Goal: Information Seeking & Learning: Stay updated

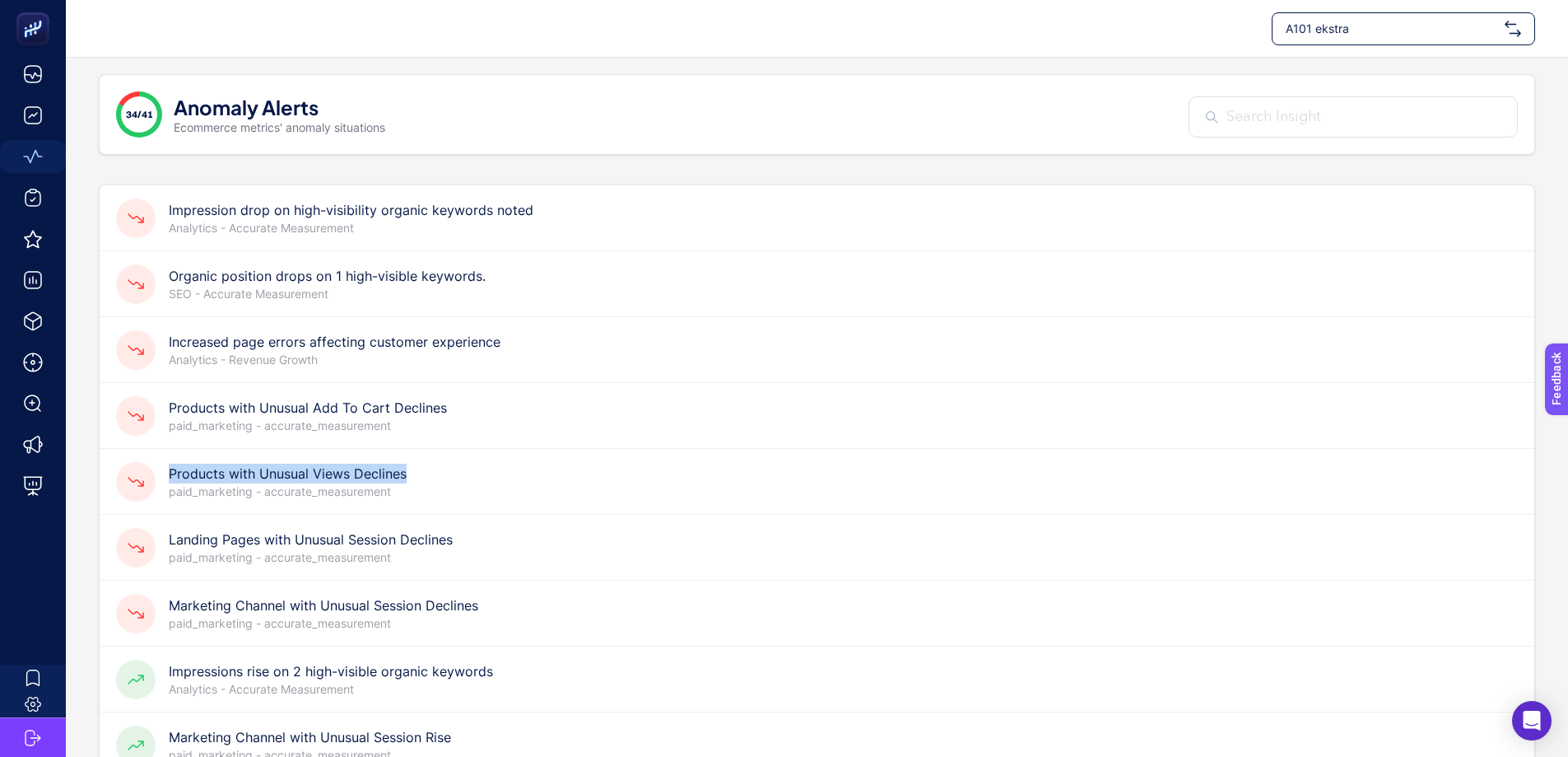
drag, startPoint x: 432, startPoint y: 479, endPoint x: 172, endPoint y: 480, distance: 260.0
click at [172, 480] on div "Products with Unusual Views Declines paid_marketing - accurate_measurement" at bounding box center [817, 481] width 1435 height 66
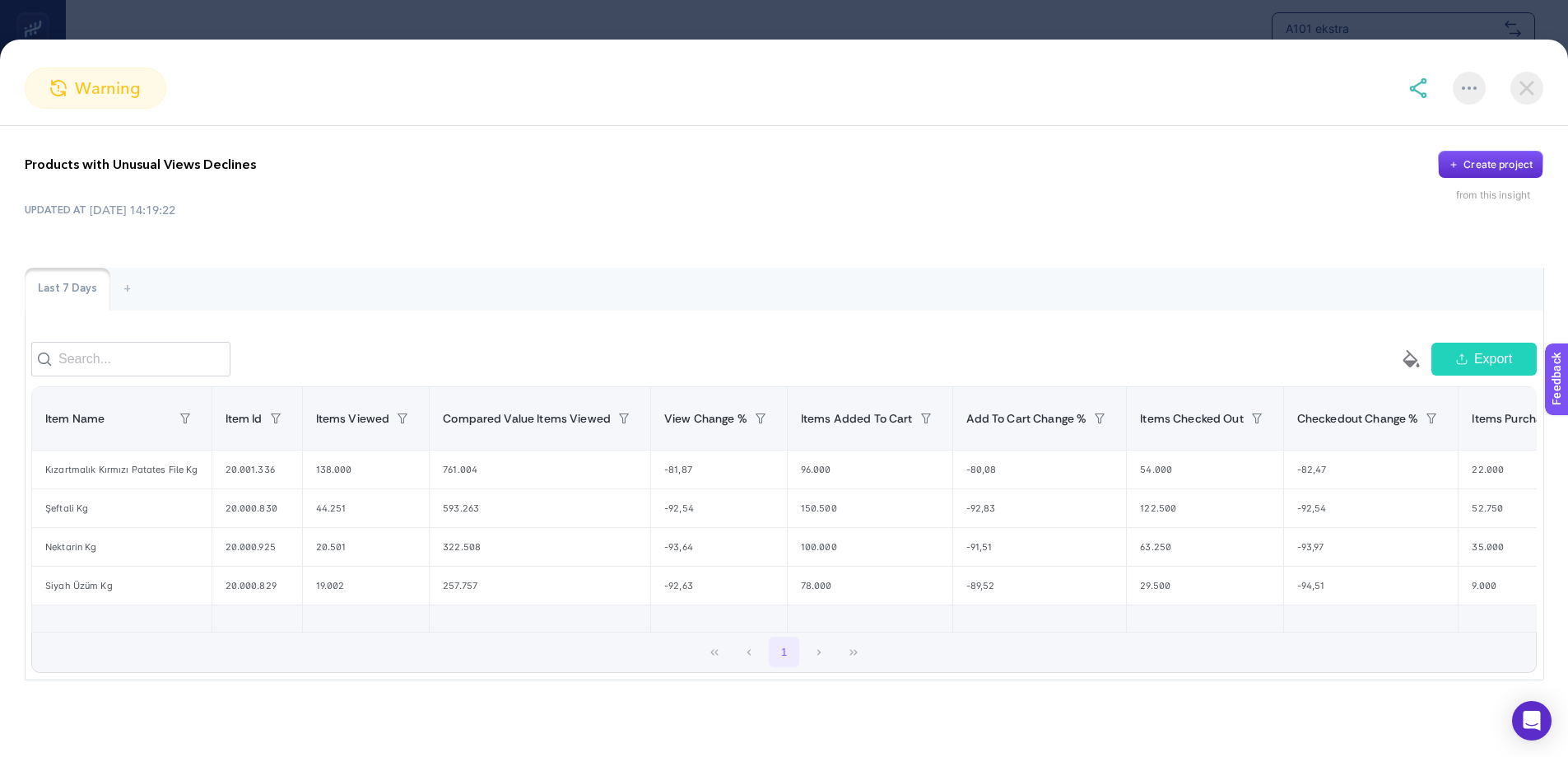
click at [139, 167] on p "Products with Unusual Views Declines" at bounding box center [140, 165] width 231 height 20
click at [128, 175] on div at bounding box center [128, 175] width 0 height 0
click at [658, 158] on div "Products with Unusual Views Declines Create project" at bounding box center [783, 164] width 1518 height 28
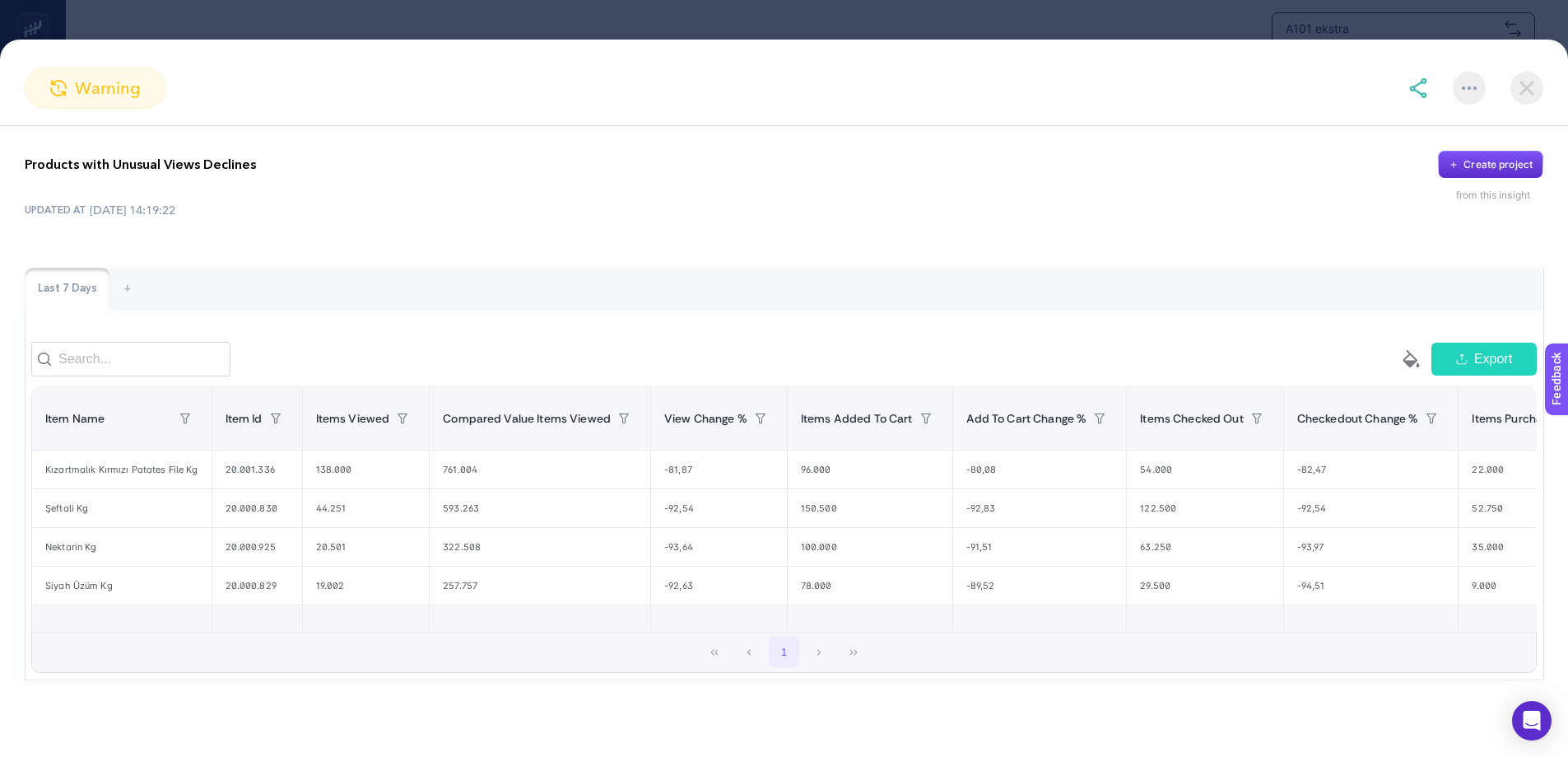
click at [1529, 88] on img at bounding box center [1526, 88] width 33 height 33
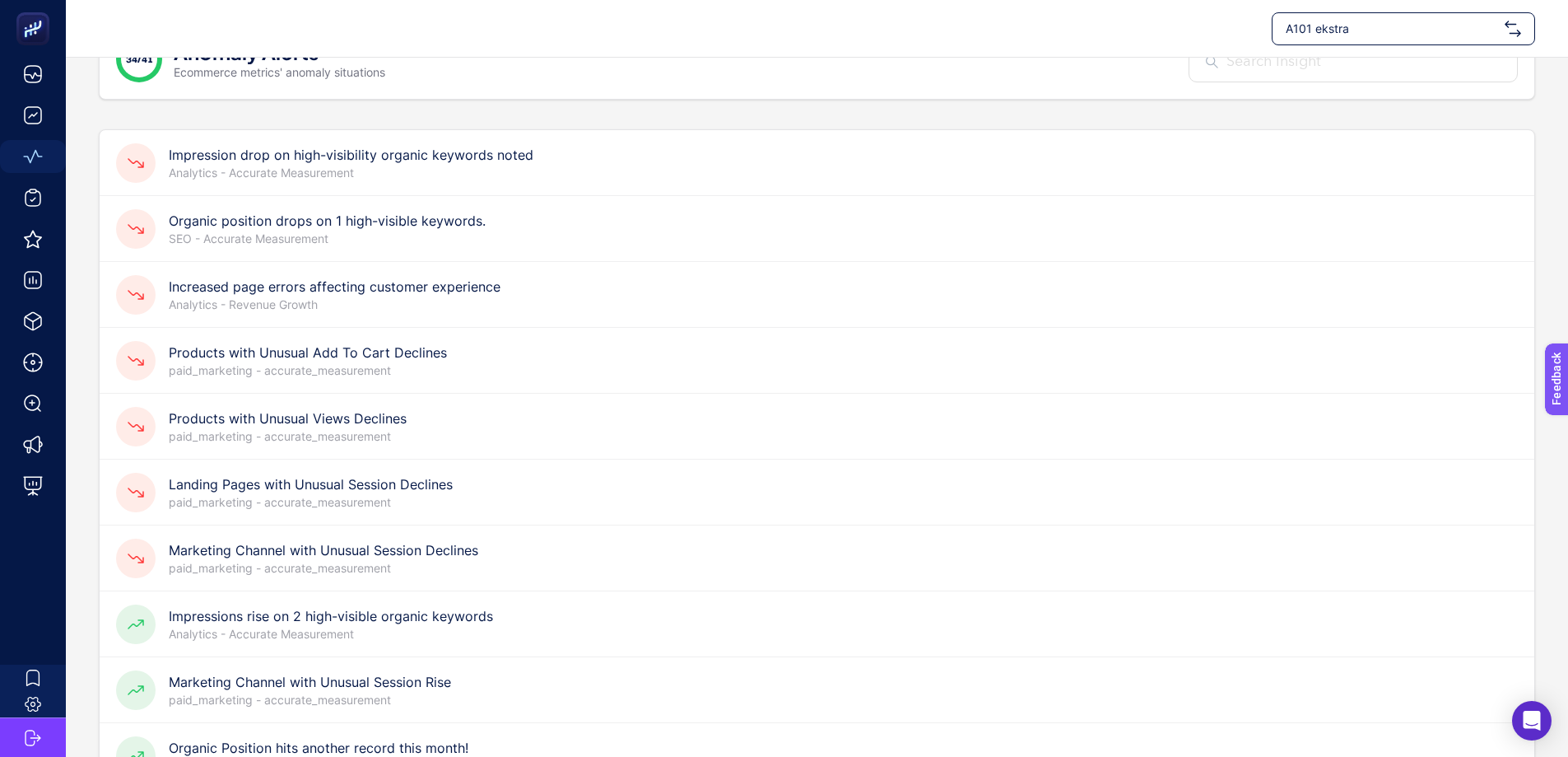
scroll to position [82, 0]
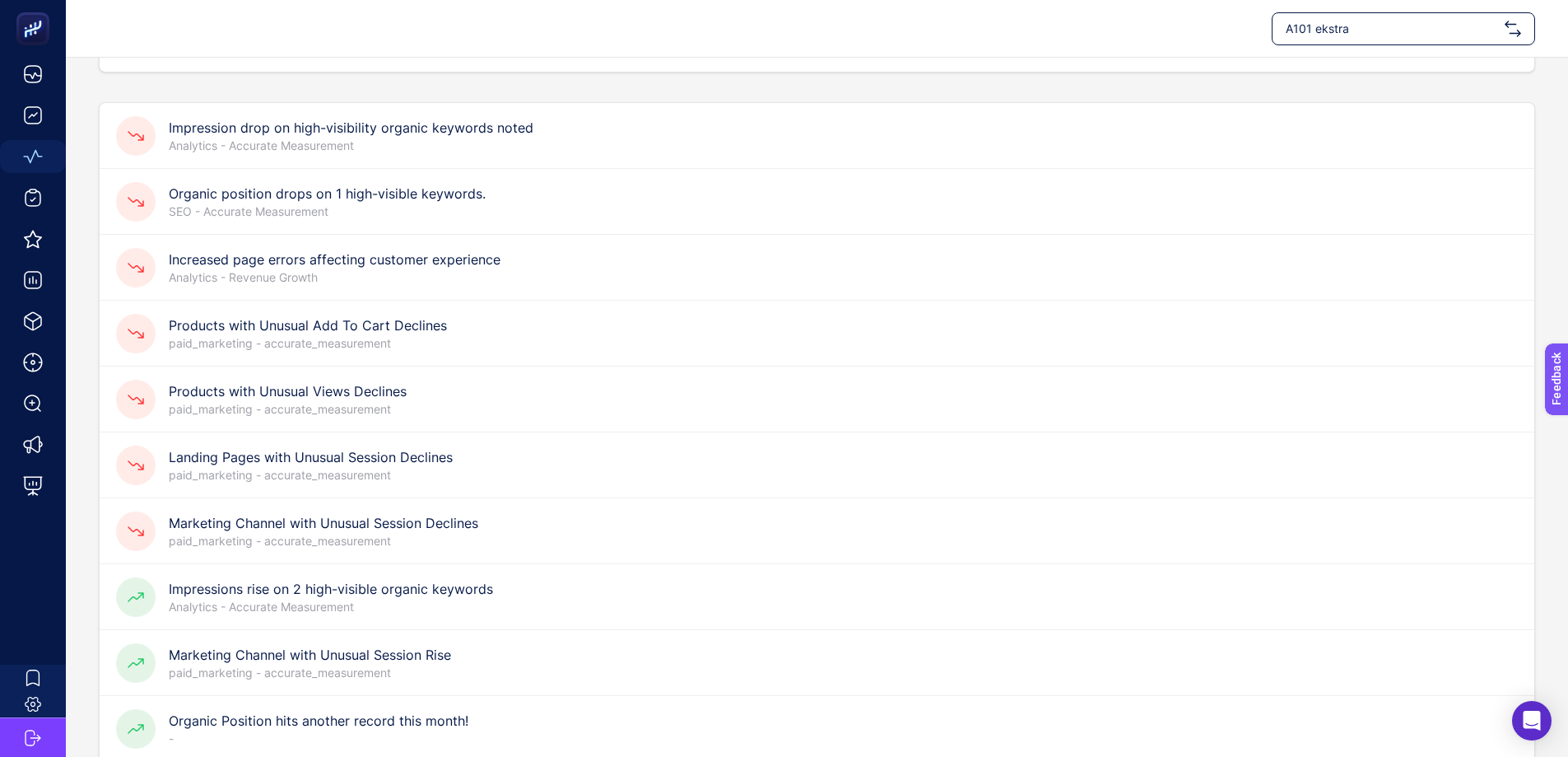
click at [432, 527] on h4 "Marketing Channel with Unusual Session Declines" at bounding box center [323, 523] width 309 height 20
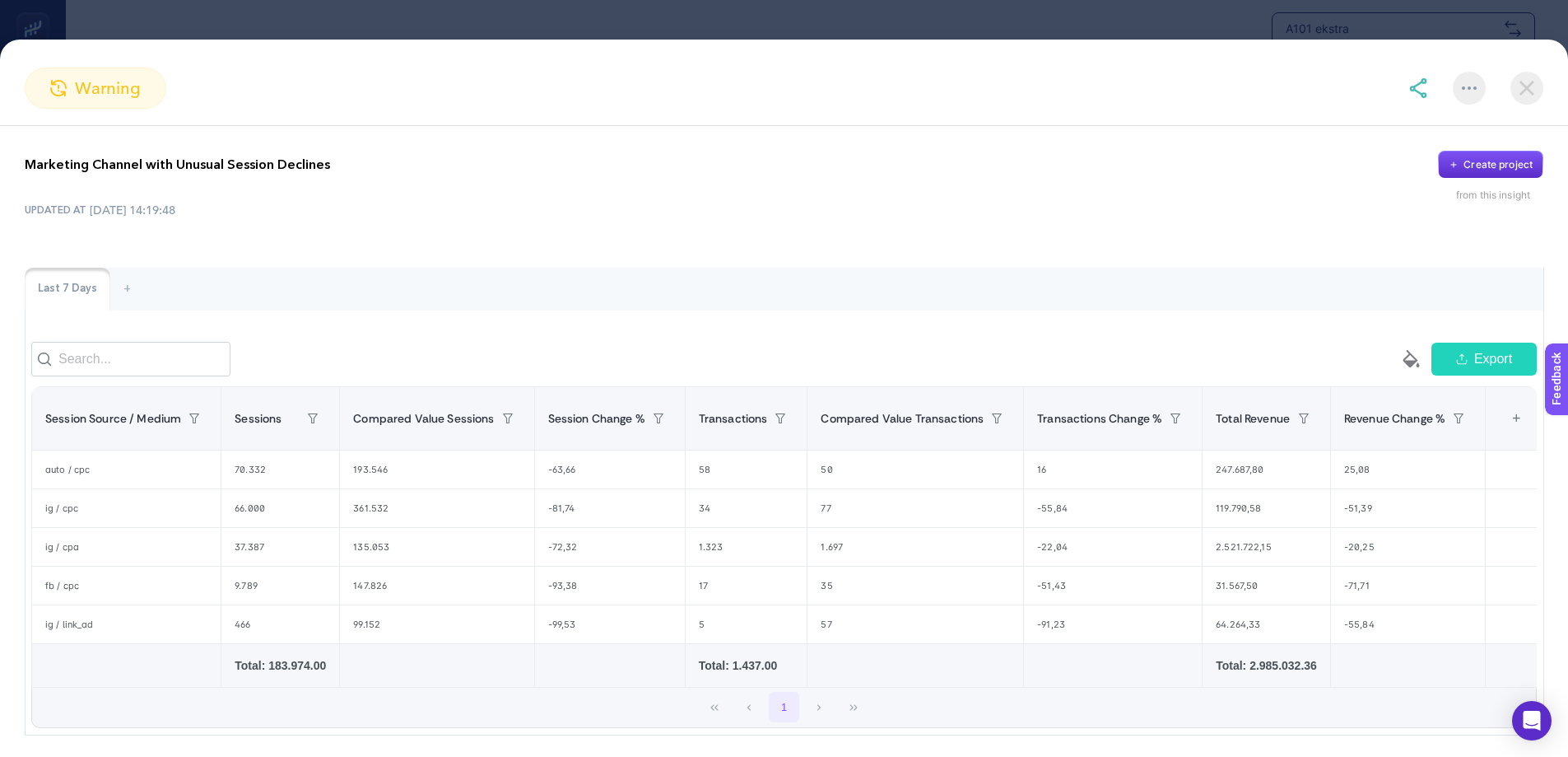
click at [279, 159] on p "Marketing Channel with Unusual Session Declines" at bounding box center [177, 165] width 305 height 20
click at [268, 132] on div at bounding box center [268, 132] width 0 height 0
click at [520, 182] on div "Marketing Channel with Unusual Session Declines Create project from this insight" at bounding box center [783, 176] width 1518 height 51
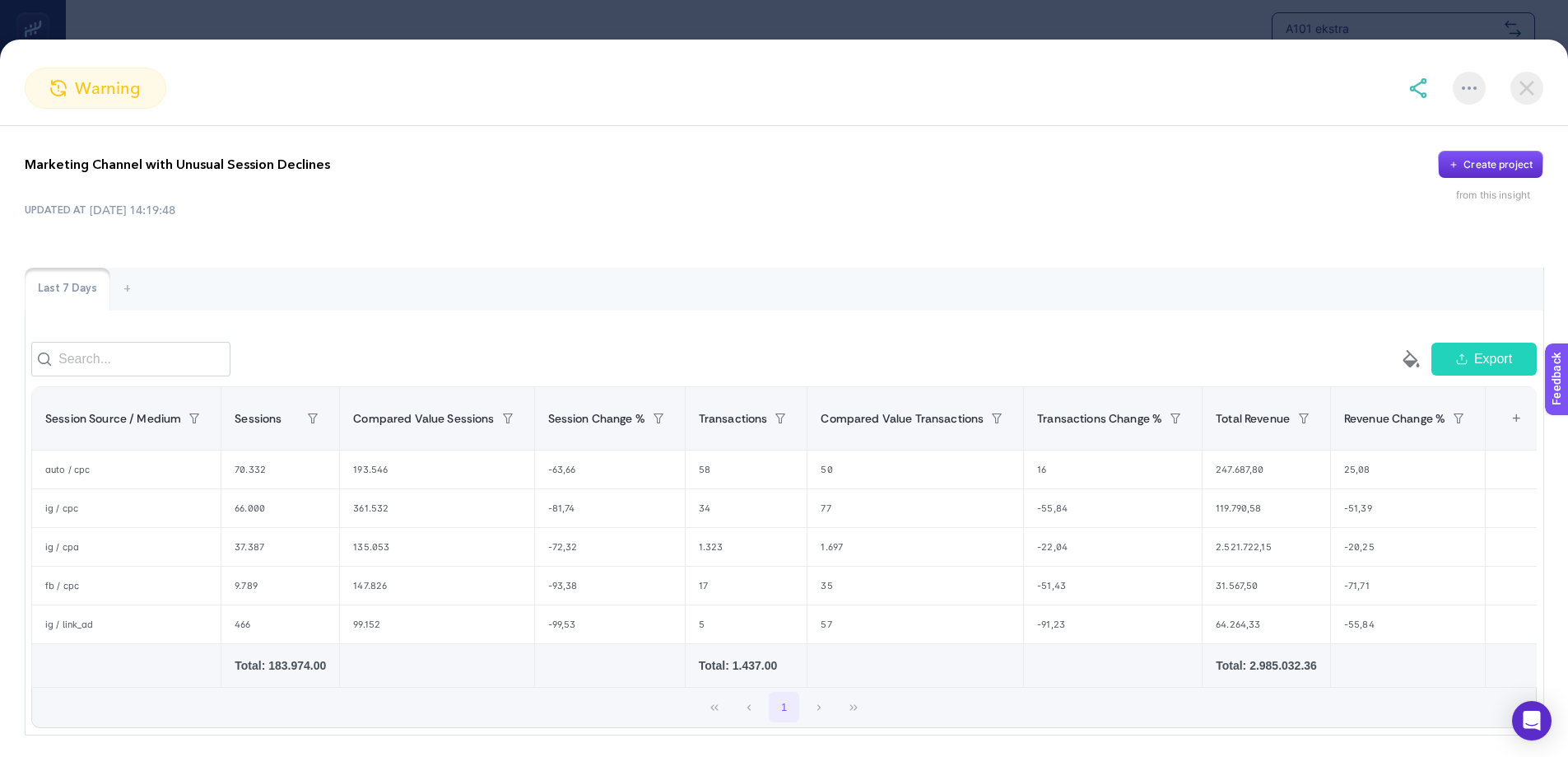
click at [524, 24] on section "warning Marketing Channel with Unusual Session Declines Create project from thi…" at bounding box center [784, 378] width 1568 height 757
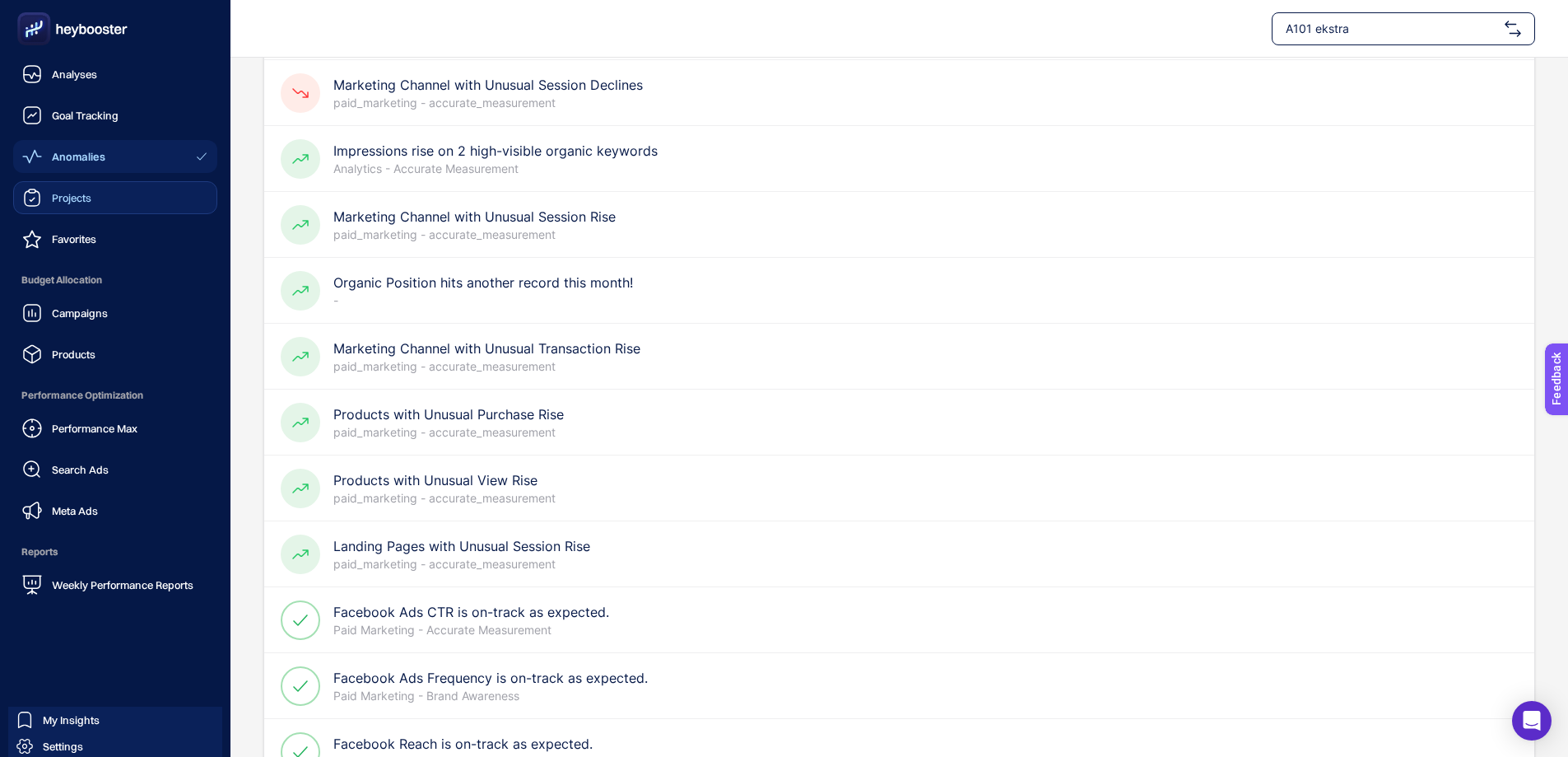
scroll to position [494, 0]
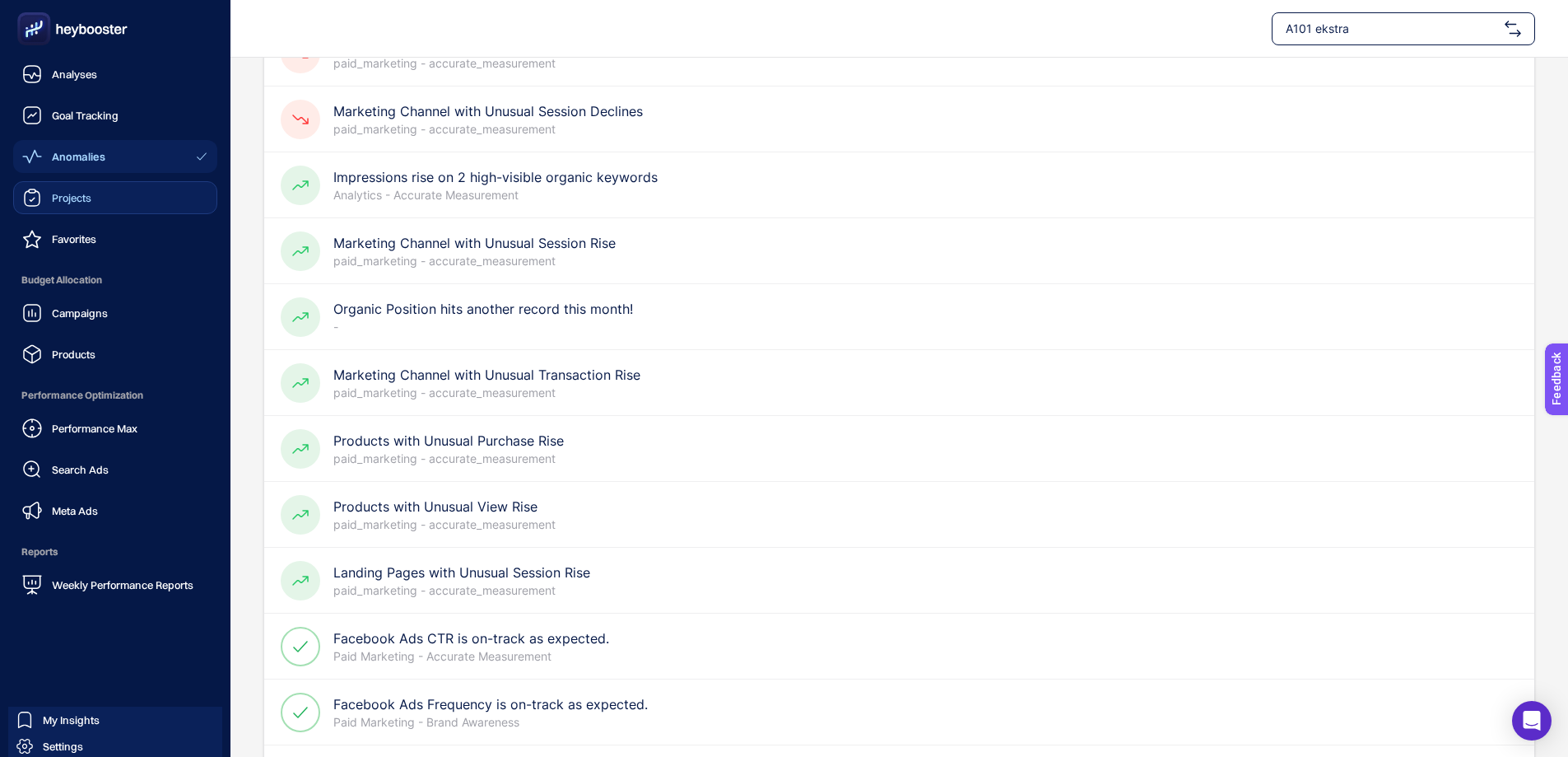
click at [150, 206] on link "Projects" at bounding box center [115, 198] width 204 height 33
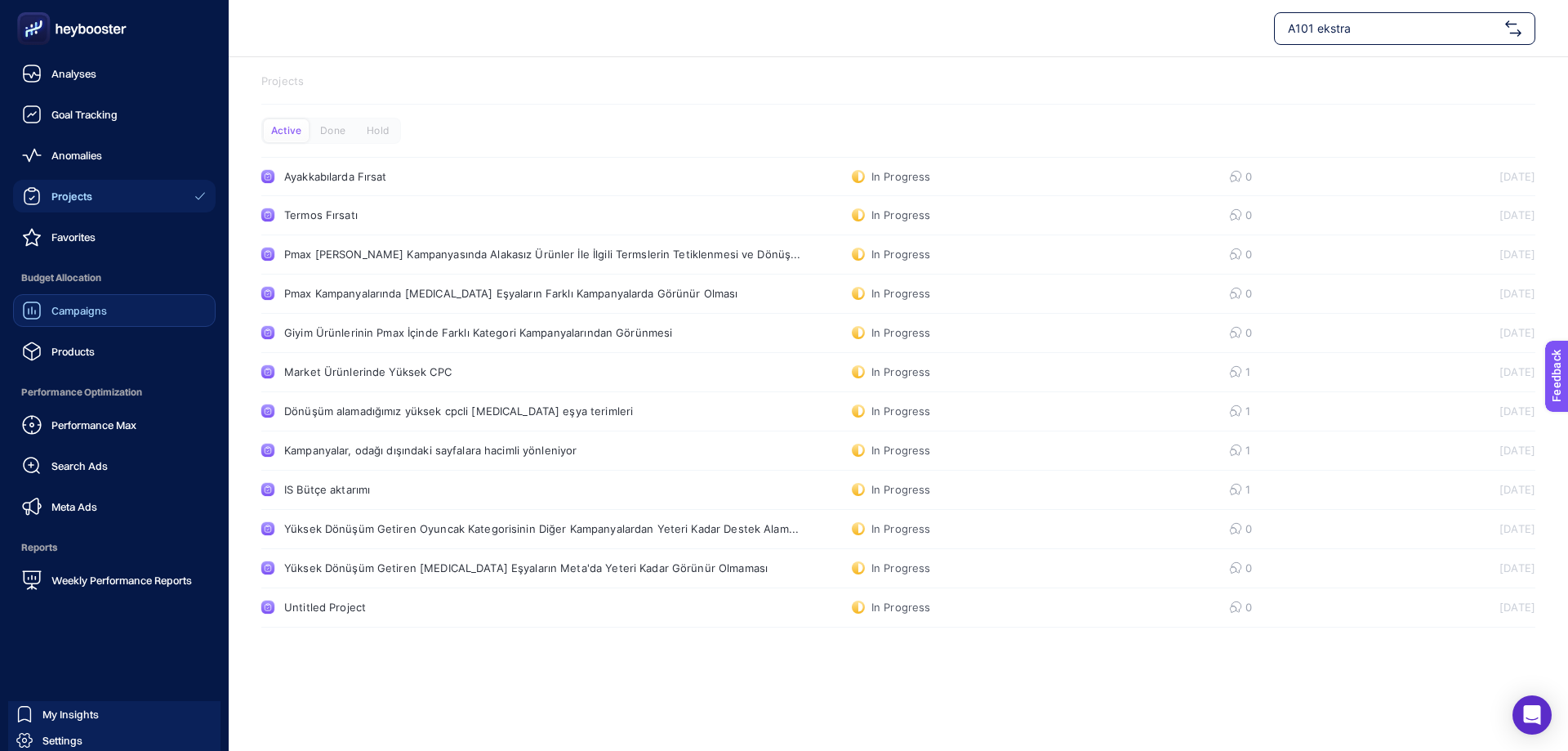
click at [89, 309] on span "Campaigns" at bounding box center [79, 310] width 56 height 13
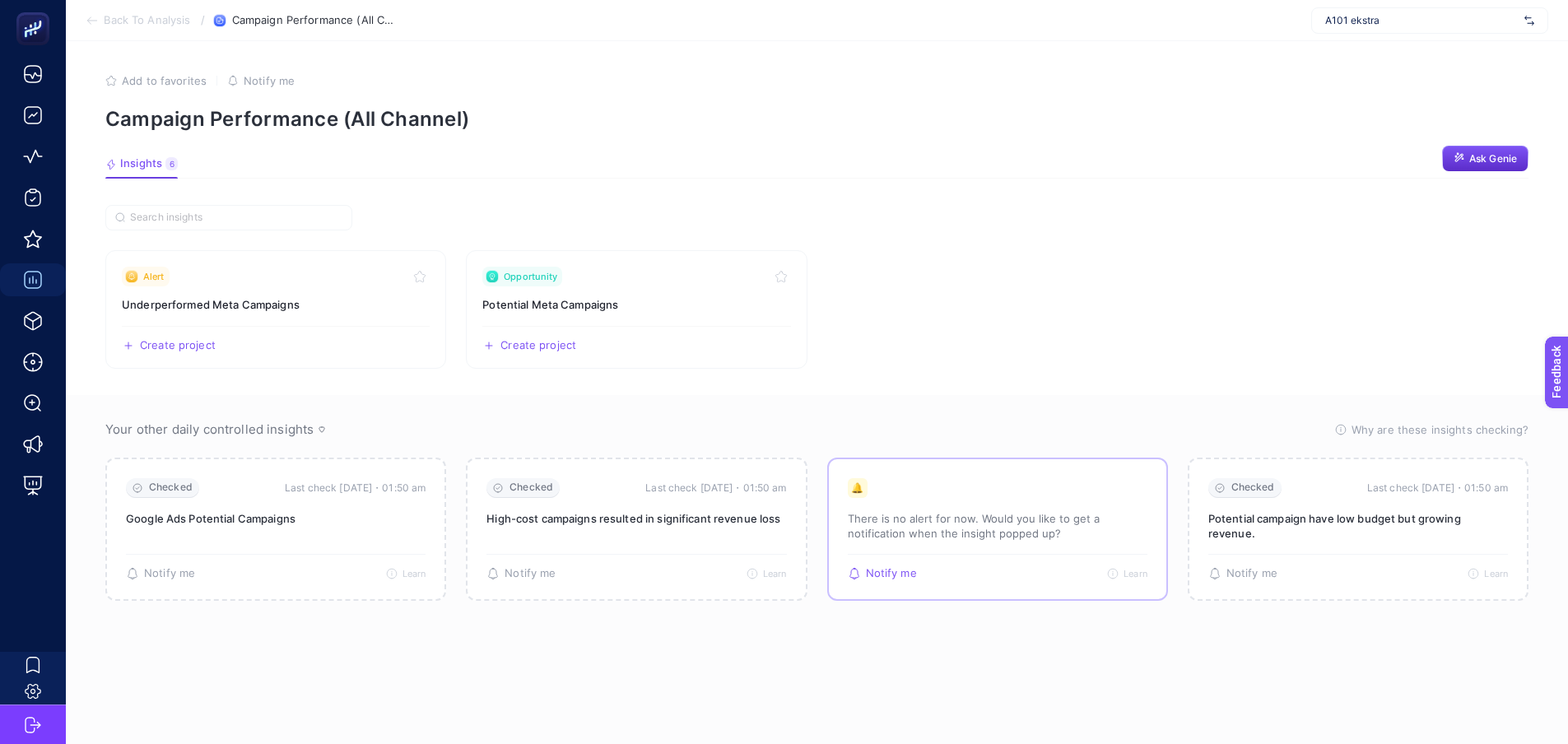
click at [941, 523] on p "There is no alert for now. Would you like to get a notification when the insigh…" at bounding box center [997, 526] width 300 height 30
click at [930, 488] on div at bounding box center [930, 488] width 0 height 0
click at [973, 617] on section "Your other daily controlled insights Why are these insights checking? These ins…" at bounding box center [817, 573] width 1502 height 355
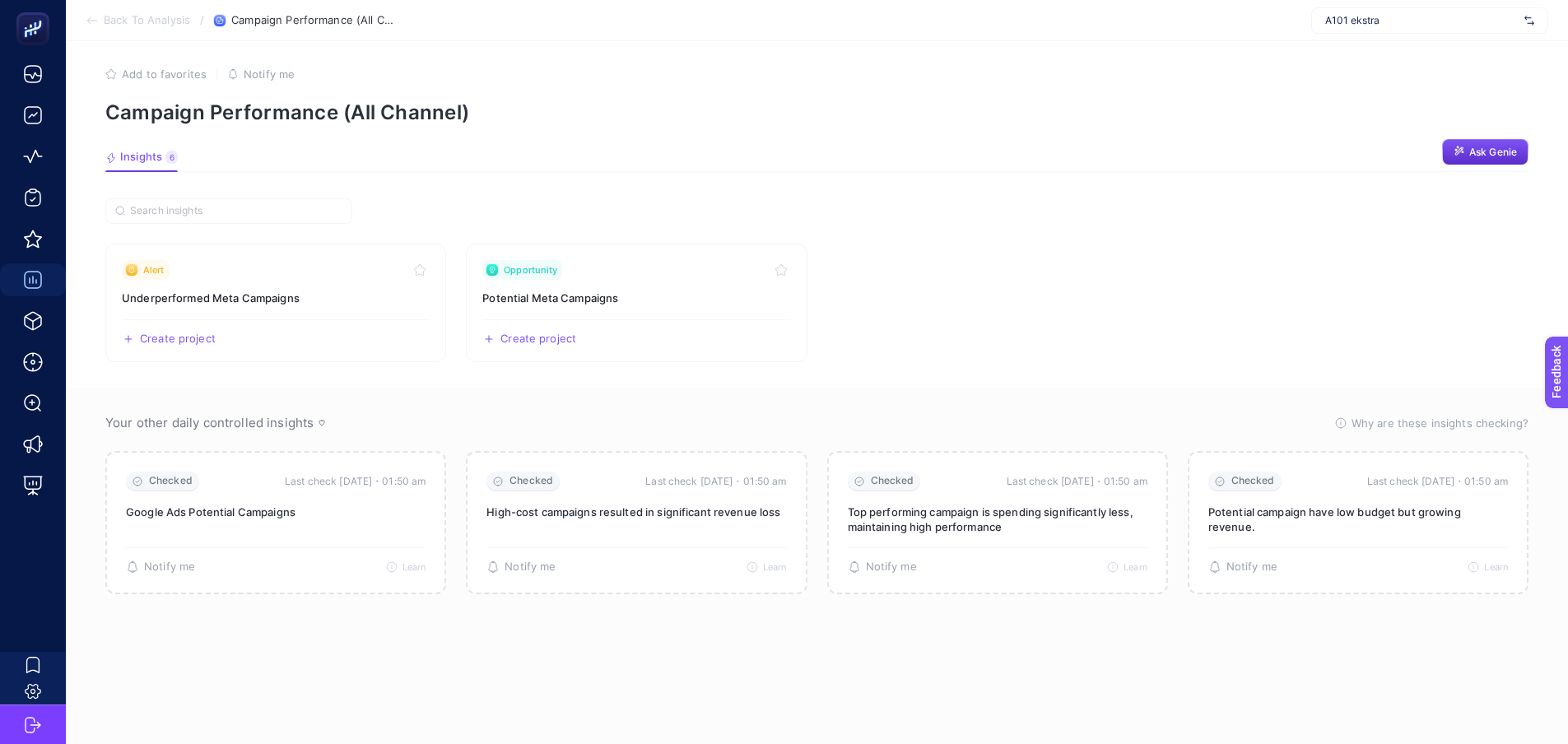
scroll to position [19, 0]
click at [183, 508] on p "There is no alert for now. Would you like to get a notification when the insigh…" at bounding box center [276, 519] width 300 height 30
click at [456, 652] on section "Your other daily controlled insights Why are these insights checking? These ins…" at bounding box center [817, 566] width 1502 height 355
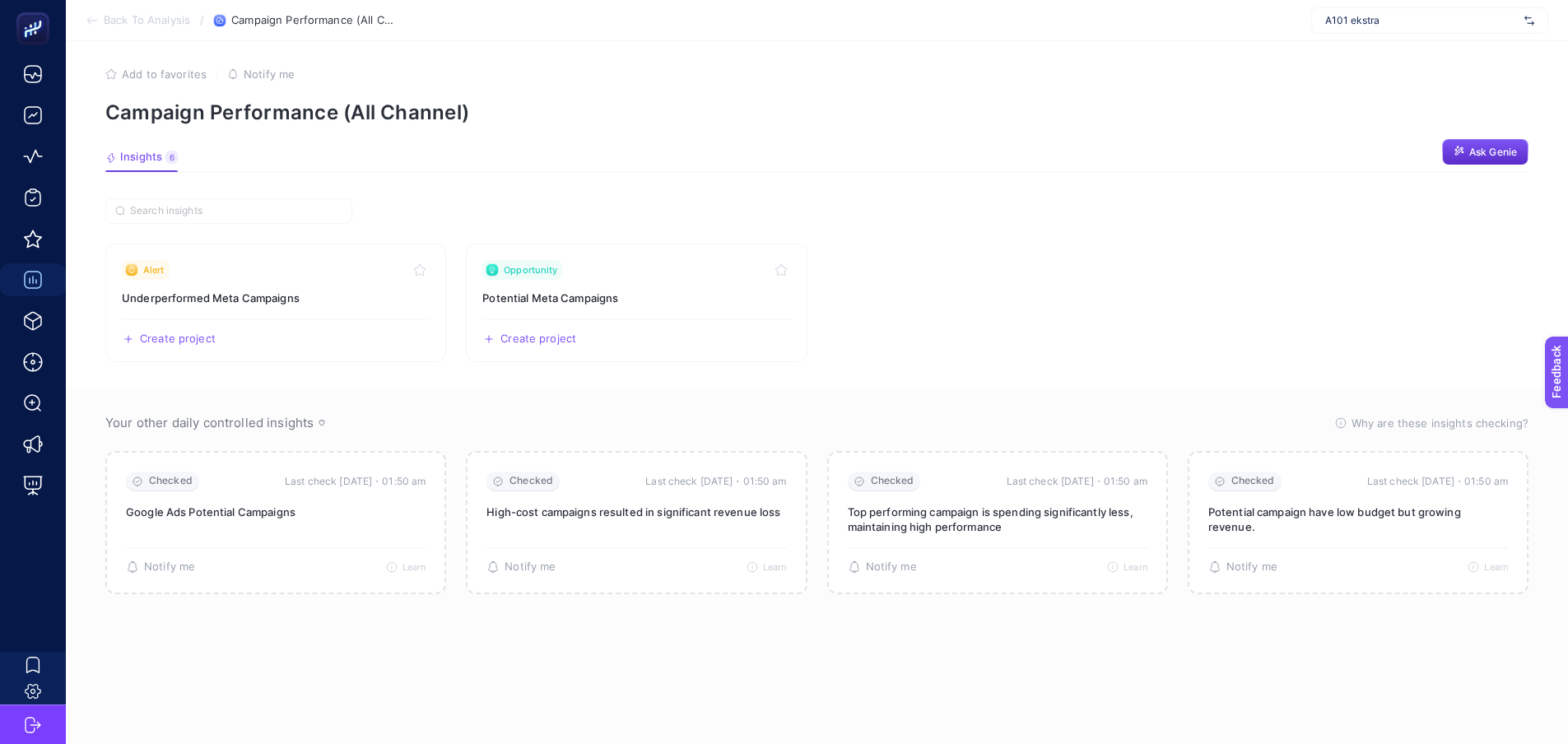
click at [353, 674] on section "Your other daily controlled insights Why are these insights checking? These ins…" at bounding box center [817, 566] width 1502 height 355
click at [676, 702] on section "Your other daily controlled insights Why are these insights checking? These ins…" at bounding box center [817, 566] width 1502 height 355
click at [271, 665] on section "Your other daily controlled insights Why are these insights checking? These ins…" at bounding box center [817, 566] width 1502 height 355
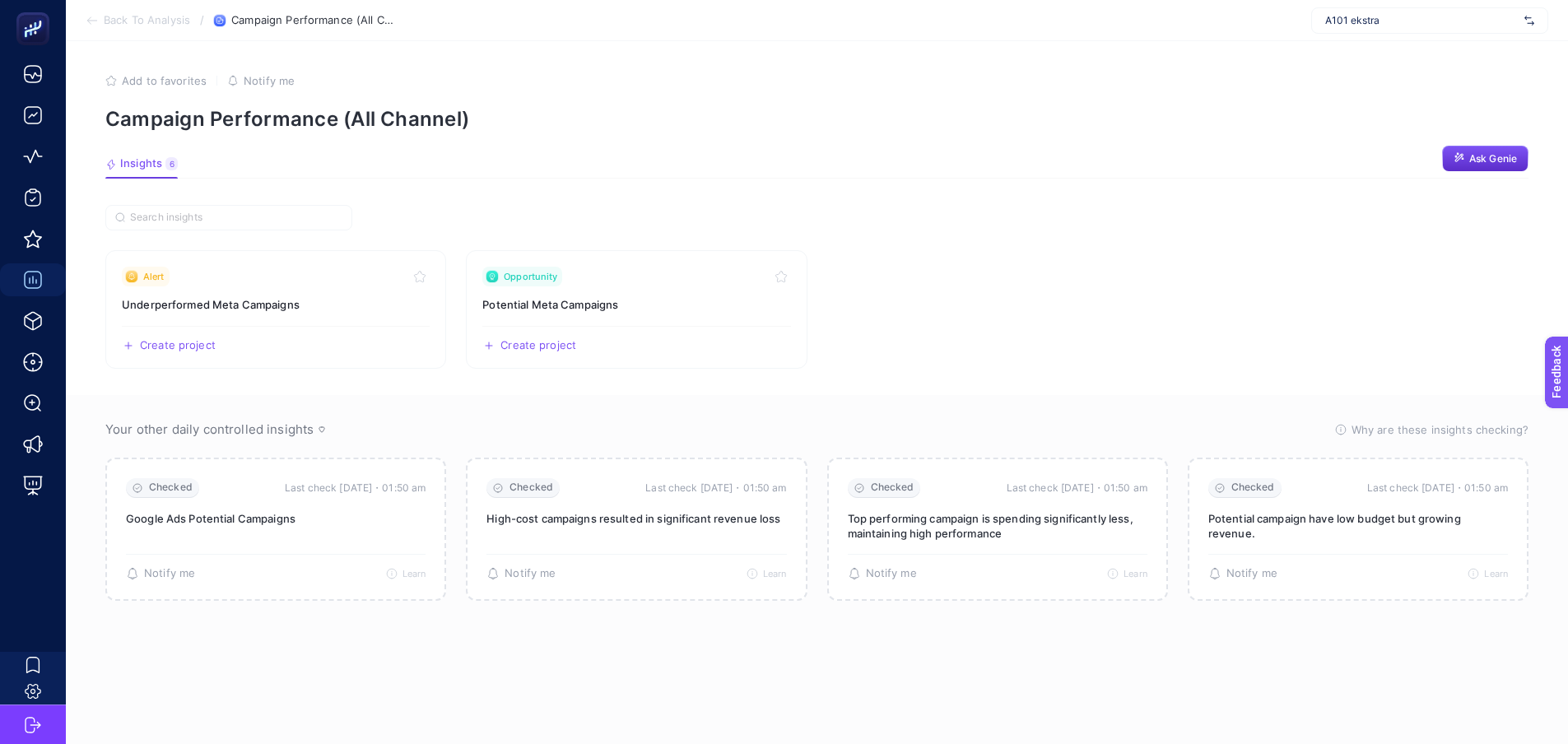
click at [1366, 16] on span "A101 ekstra" at bounding box center [1421, 20] width 192 height 14
click at [1374, 51] on span "[DOMAIN_NAME]" at bounding box center [1365, 54] width 80 height 14
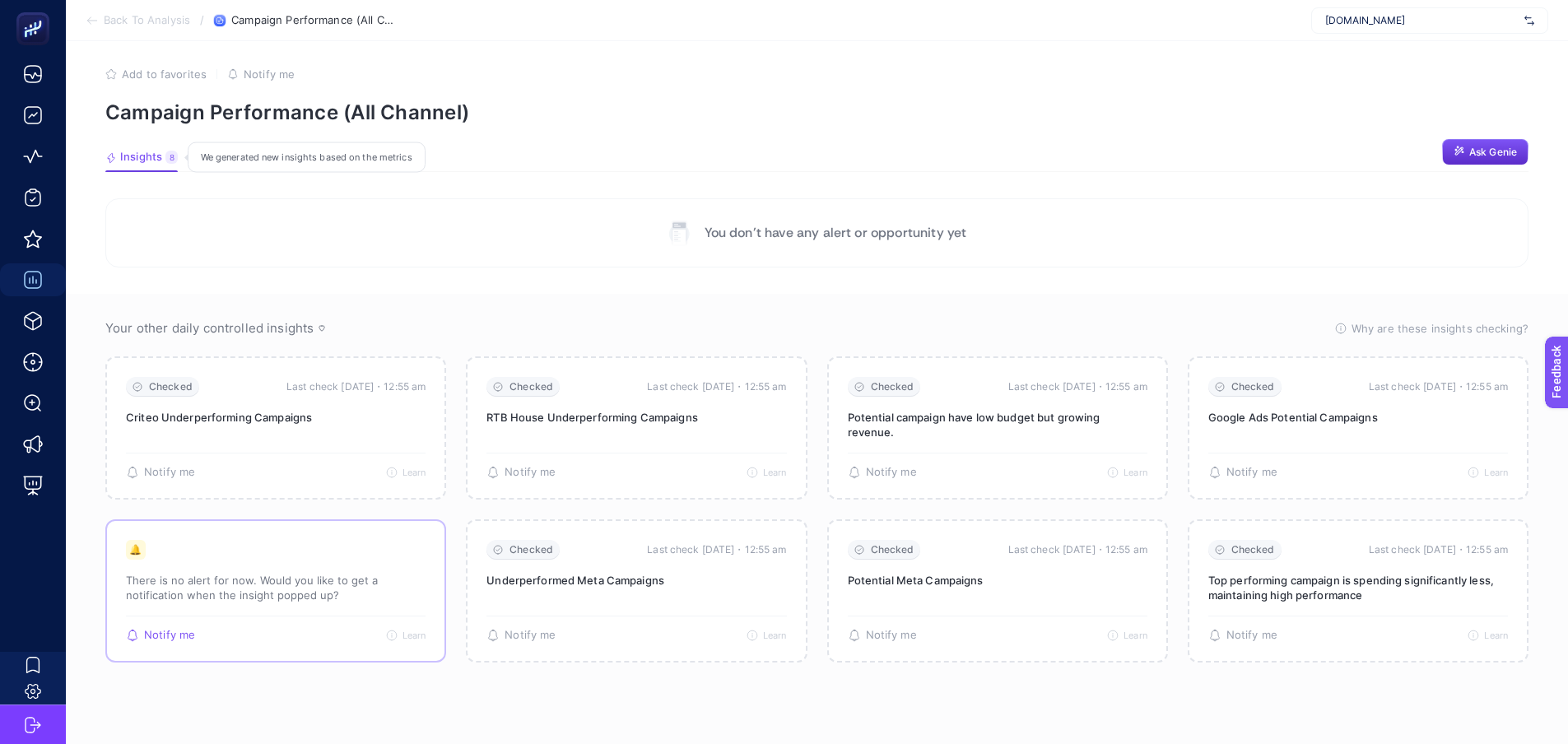
scroll to position [19, 0]
click at [309, 573] on p "There is no alert for now. Would you like to get a notification when the insigh…" at bounding box center [276, 587] width 300 height 30
click at [298, 551] on div at bounding box center [298, 551] width 0 height 0
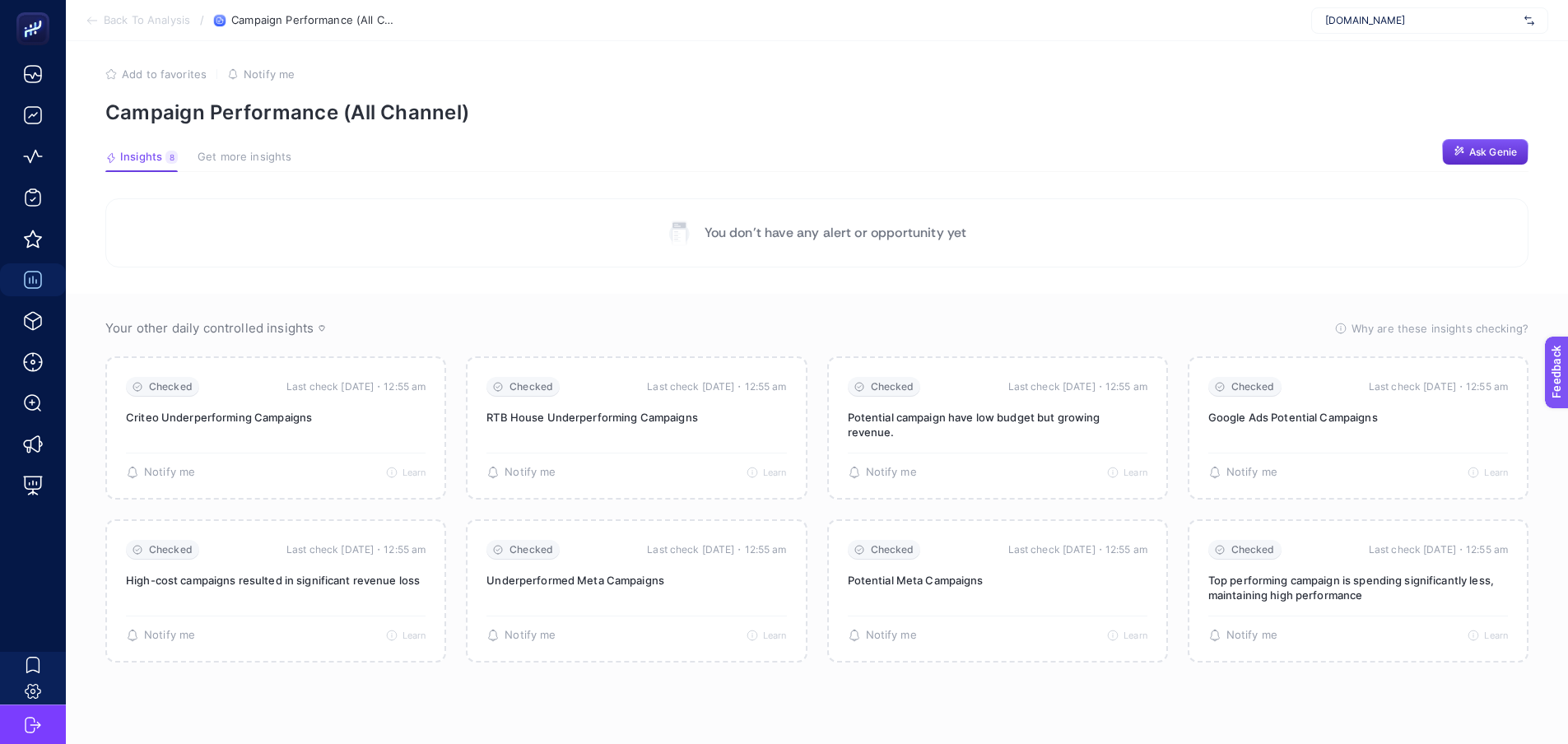
click at [272, 692] on section "Your other daily controlled insights Why are these insights checking? These ins…" at bounding box center [817, 518] width 1502 height 450
click at [858, 223] on p "You don’t have any alert or opportunity yet" at bounding box center [836, 233] width 263 height 20
click at [847, 201] on div at bounding box center [847, 201] width 0 height 0
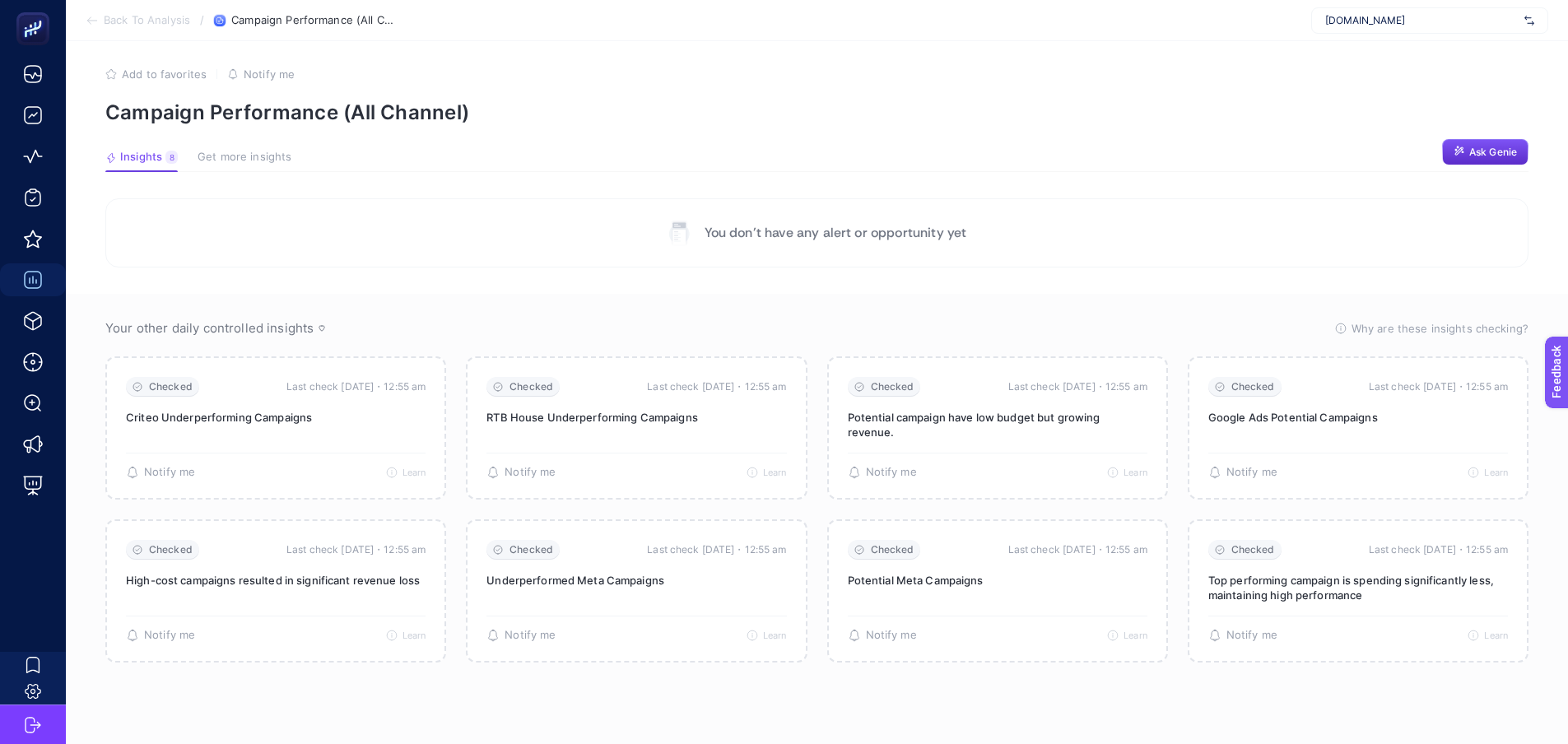
click at [834, 150] on section "Insights 8 Get more insights Ask [PERSON_NAME]" at bounding box center [817, 161] width 1423 height 22
